Goal: Find specific page/section: Find specific page/section

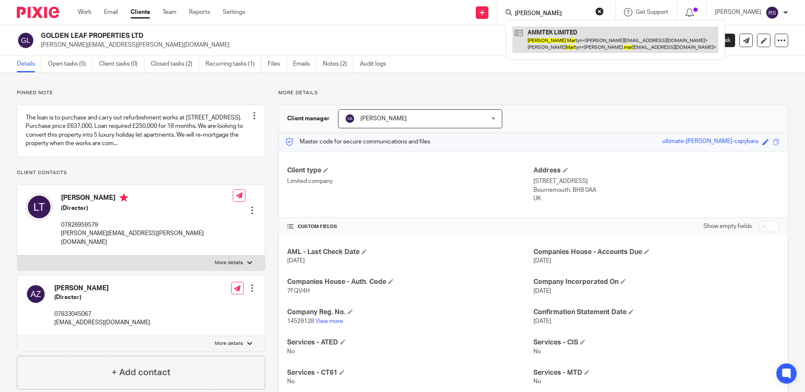
type input "andrew mar"
click at [554, 35] on link at bounding box center [615, 40] width 206 height 26
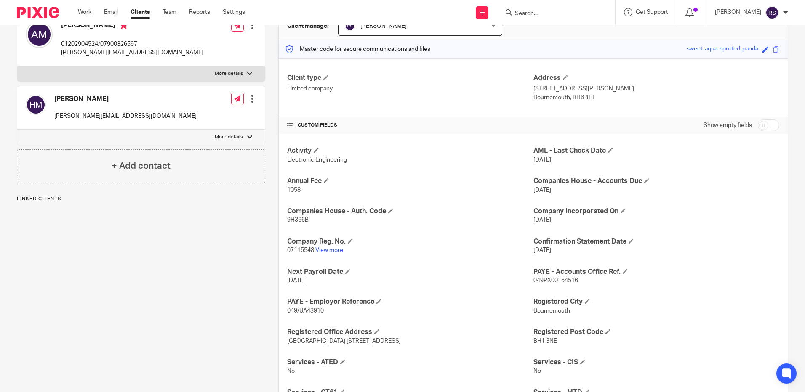
scroll to position [126, 0]
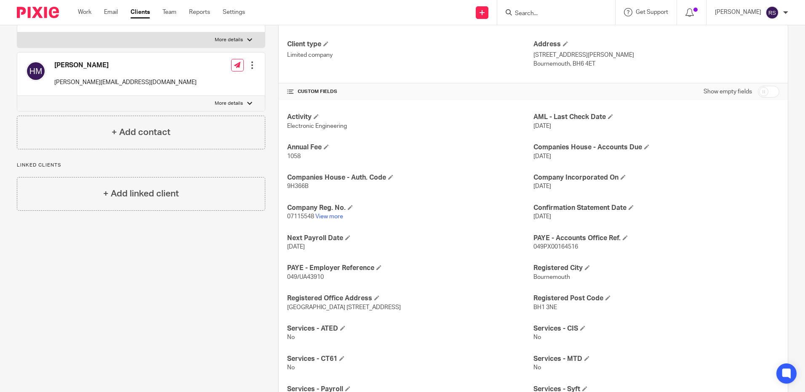
click at [525, 12] on input "Search" at bounding box center [552, 14] width 76 height 8
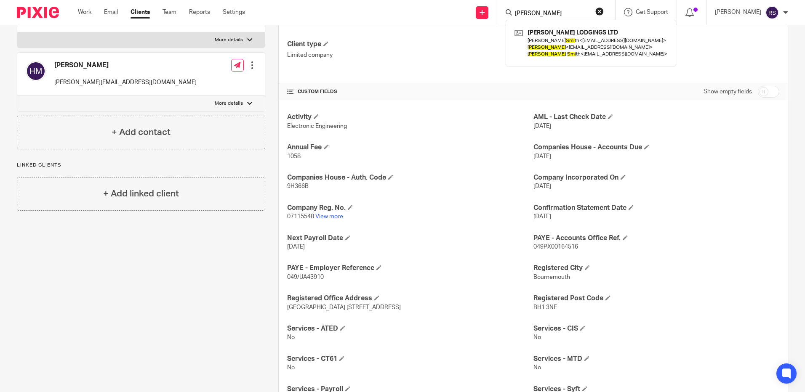
type input "matt smi"
drag, startPoint x: 548, startPoint y: 7, endPoint x: 496, endPoint y: 8, distance: 52.2
click at [496, 8] on div "Send new email Create task Add client matt smi BILLY BONES LODGINGS LTD Layla F…" at bounding box center [531, 12] width 547 height 25
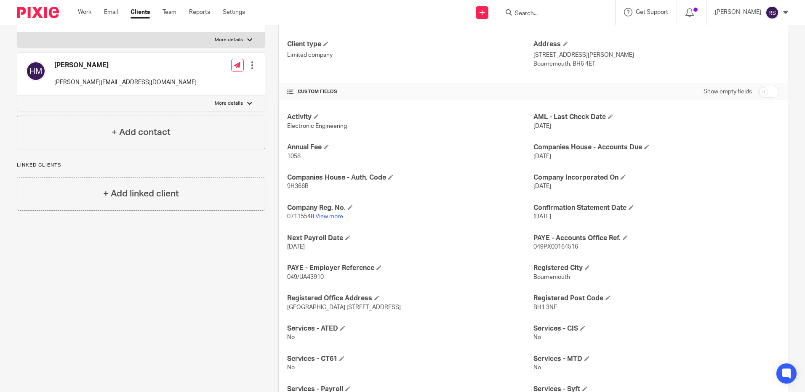
click at [549, 12] on input "Search" at bounding box center [552, 14] width 76 height 8
paste input "RH19 3LY"
type input "R"
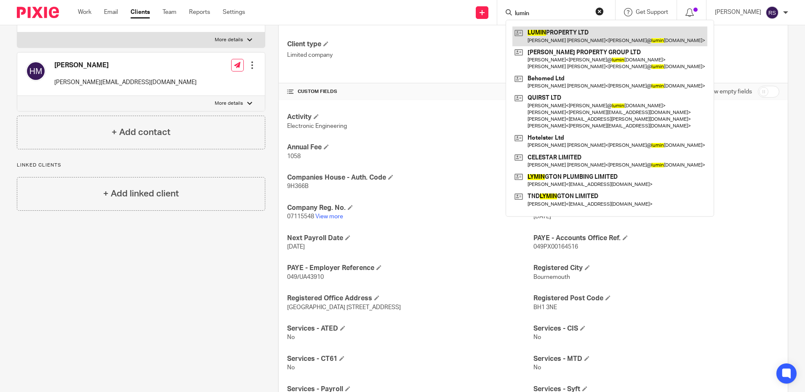
type input "lumin"
click at [585, 34] on link at bounding box center [609, 36] width 195 height 19
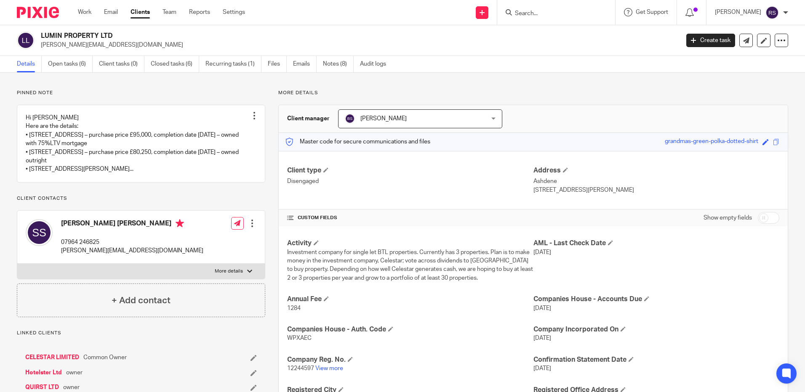
click at [532, 14] on input "Search" at bounding box center [552, 14] width 76 height 8
click at [274, 65] on link "Files" at bounding box center [277, 64] width 19 height 16
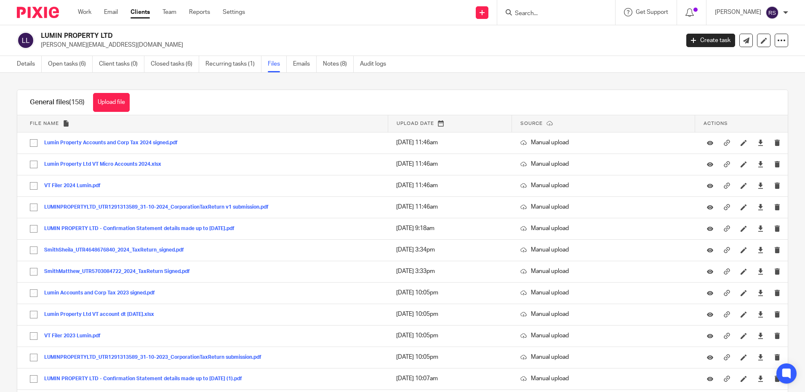
click at [537, 12] on input "Search" at bounding box center [552, 14] width 76 height 8
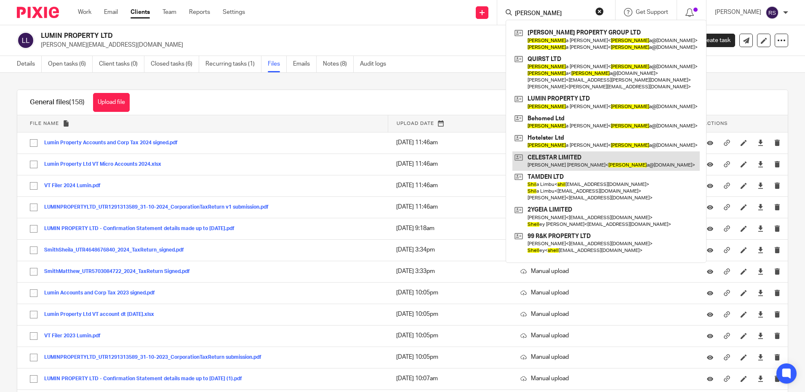
type input "sheil"
click at [546, 157] on link at bounding box center [605, 161] width 187 height 19
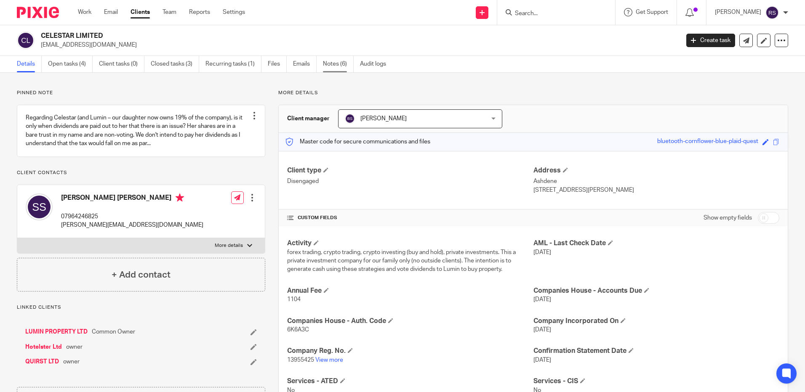
click at [329, 64] on link "Notes (6)" at bounding box center [338, 64] width 31 height 16
click at [60, 336] on link "LUMIN PROPERTY LTD" at bounding box center [56, 332] width 62 height 8
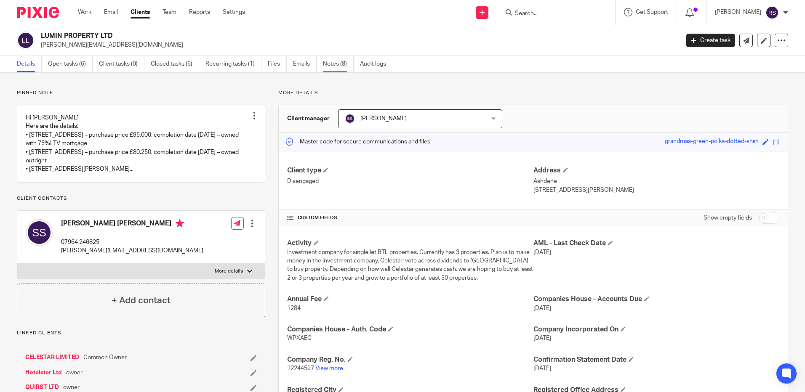
click at [333, 63] on link "Notes (8)" at bounding box center [338, 64] width 31 height 16
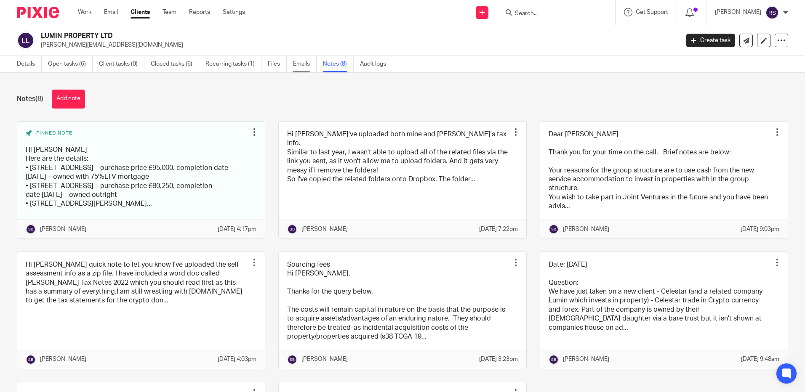
click at [301, 67] on link "Emails" at bounding box center [305, 64] width 24 height 16
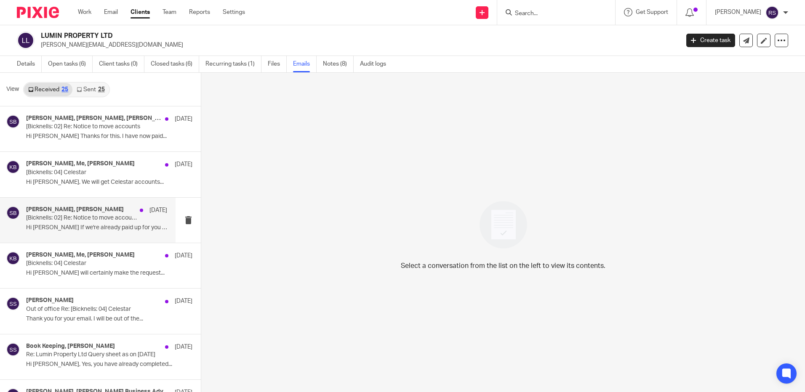
click at [97, 223] on div "[PERSON_NAME], [PERSON_NAME] [DATE] [[PERSON_NAME]: 02] Re: Notice to move acco…" at bounding box center [96, 220] width 141 height 28
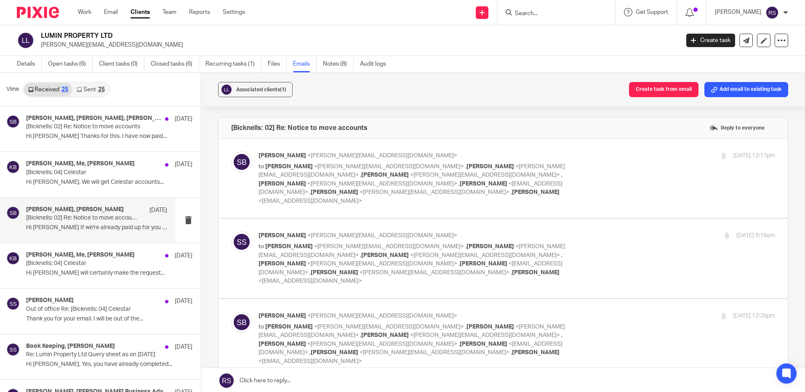
click at [537, 171] on p "to [PERSON_NAME] <[PERSON_NAME][EMAIL_ADDRESS][DOMAIN_NAME]> , [PERSON_NAME] <[…" at bounding box center [430, 183] width 344 height 43
checkbox input "true"
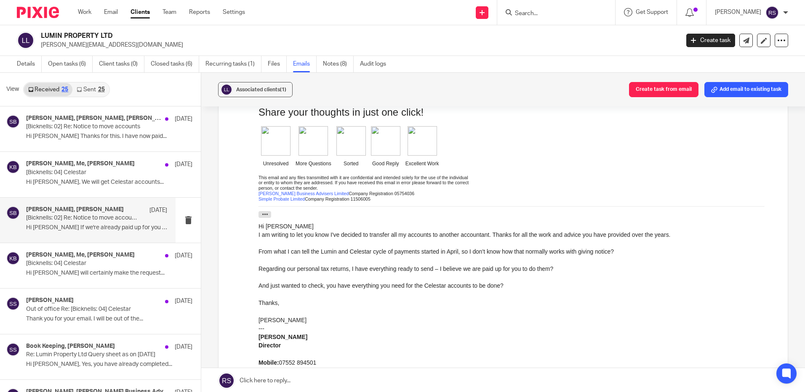
scroll to position [337, 0]
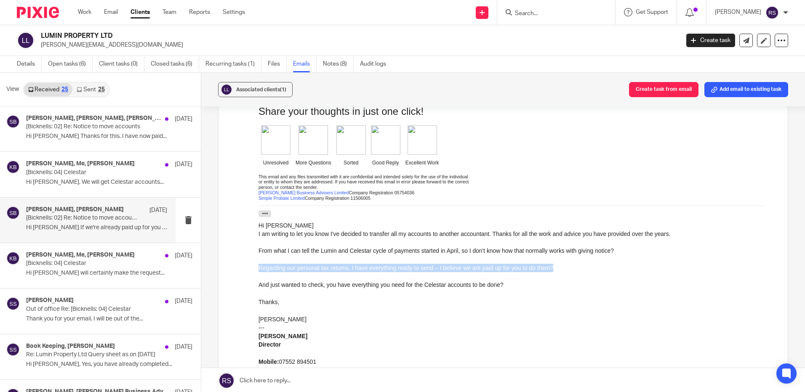
drag, startPoint x: 558, startPoint y: 269, endPoint x: 237, endPoint y: 270, distance: 321.2
click at [258, 270] on html "Hi [PERSON_NAME] We are sorry you are leaving, are you able to share with us th…" at bounding box center [516, 135] width 516 height 498
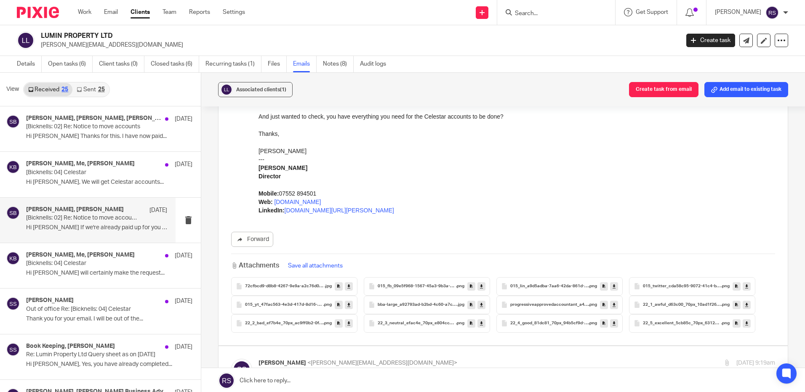
scroll to position [673, 0]
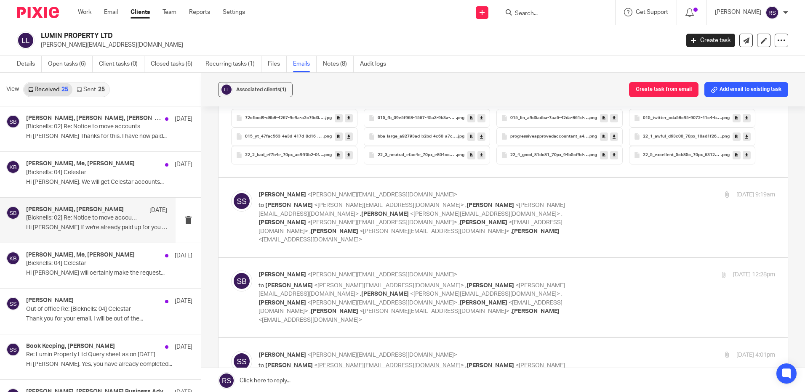
click at [411, 191] on p "[PERSON_NAME] <[PERSON_NAME][EMAIL_ADDRESS][DOMAIN_NAME]>" at bounding box center [430, 195] width 344 height 9
checkbox input "true"
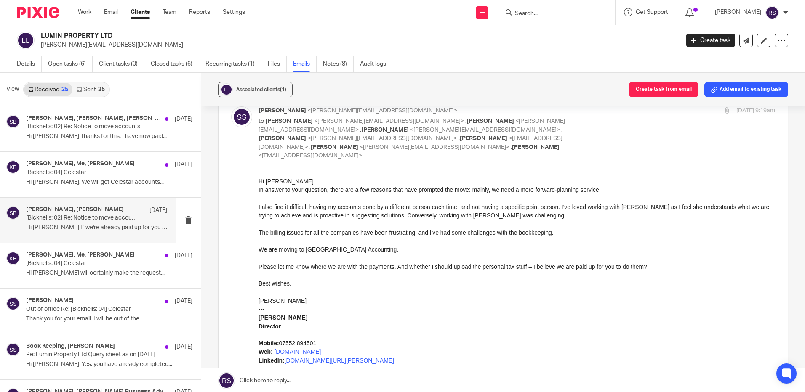
scroll to position [1010, 0]
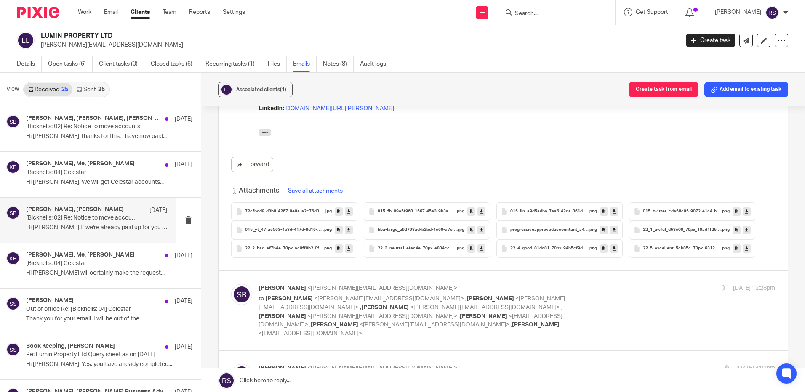
click at [386, 295] on p "to [PERSON_NAME] <[PERSON_NAME][EMAIL_ADDRESS][DOMAIN_NAME]> , [PERSON_NAME] <[…" at bounding box center [430, 316] width 344 height 43
checkbox input "true"
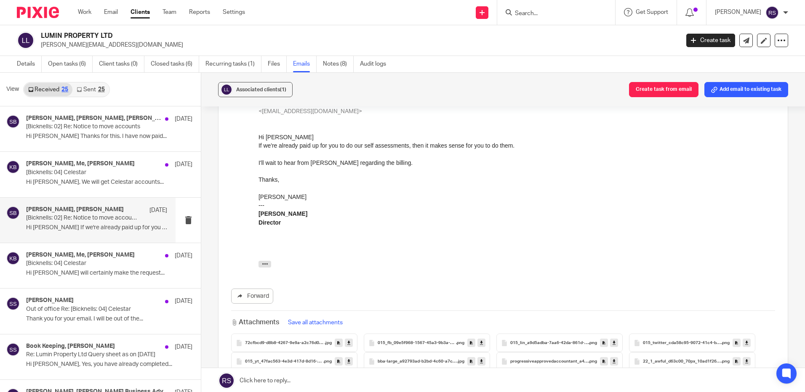
scroll to position [2568, 0]
